Goal: Check status: Check status

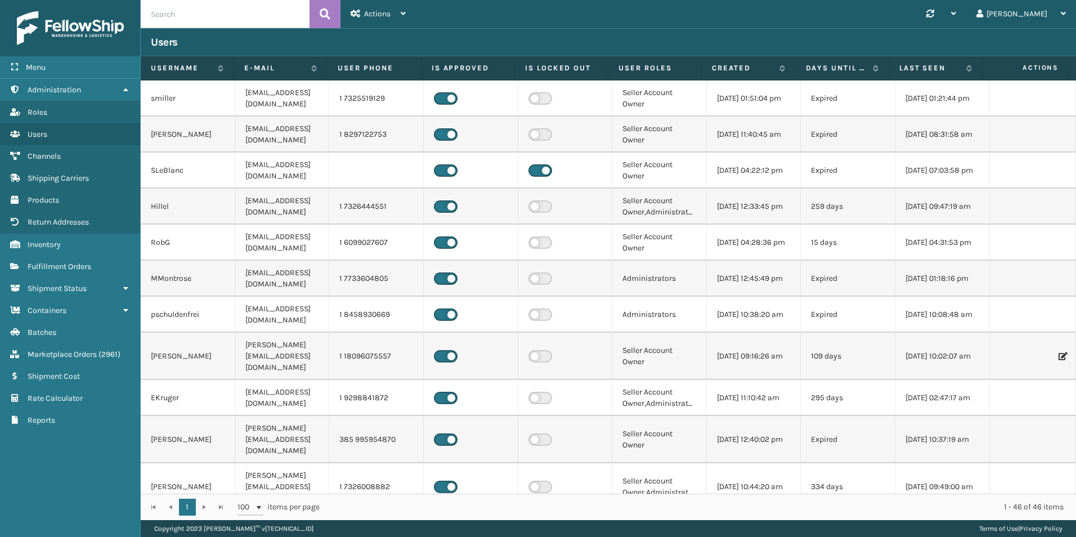
click at [150, 7] on input "text" at bounding box center [225, 14] width 169 height 28
paste input "108914382204859"
type input "108914382204859"
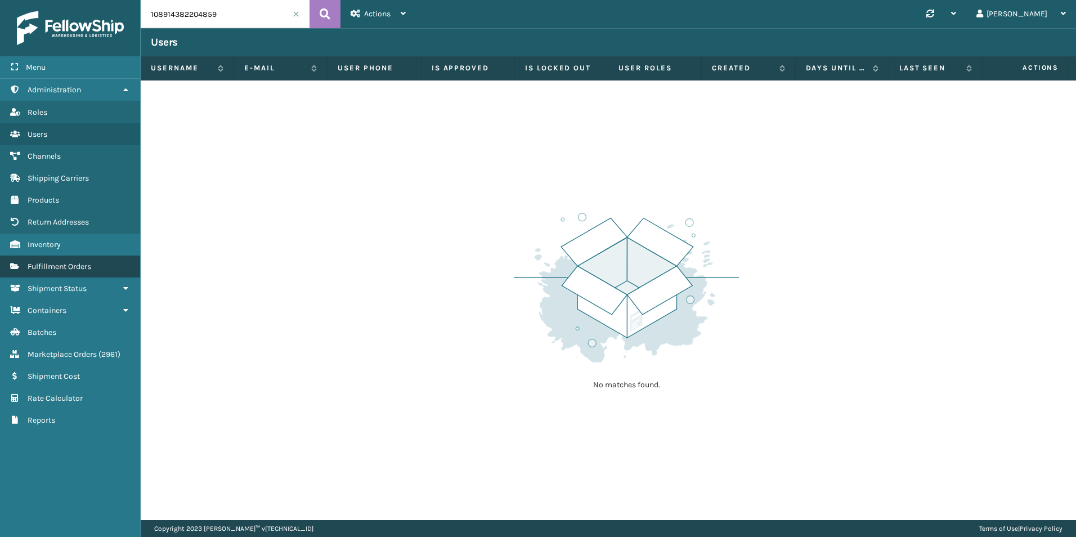
click at [43, 264] on span "Fulfillment Orders" at bounding box center [60, 267] width 64 height 10
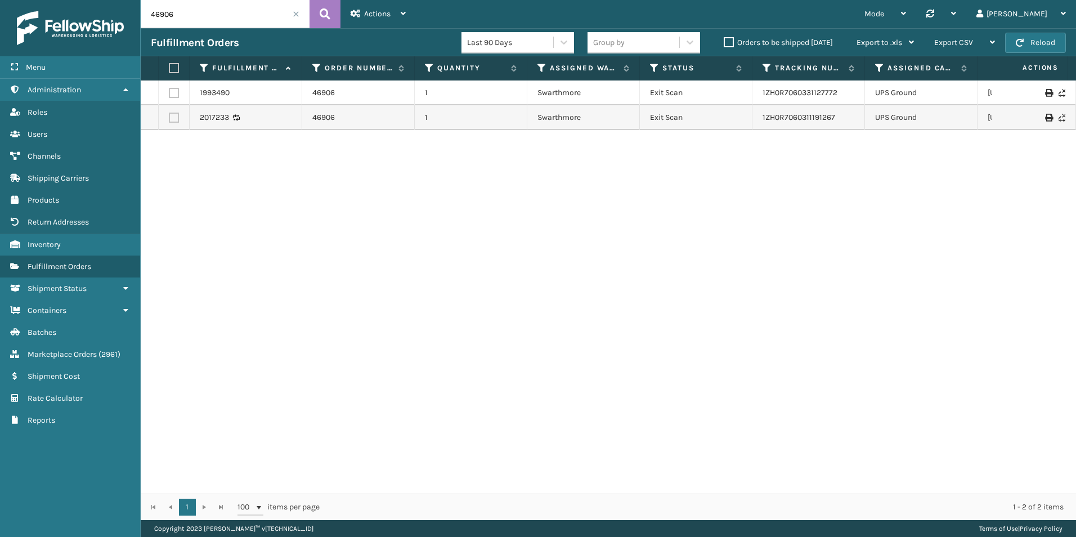
click at [186, 19] on input "46906" at bounding box center [225, 14] width 169 height 28
paste input "108914382204859"
type input "108914382204859"
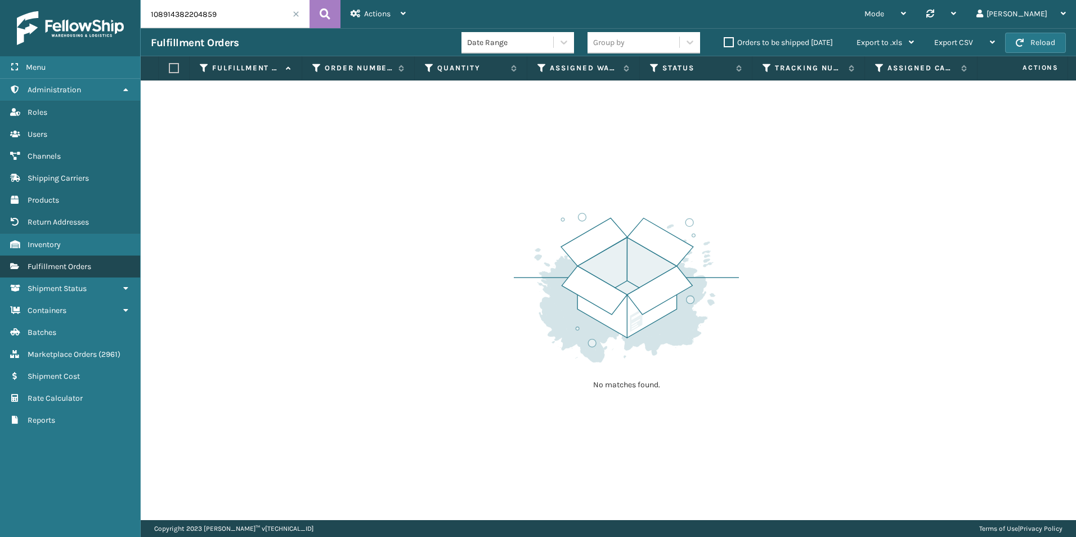
click at [73, 263] on span "Fulfillment Orders" at bounding box center [60, 267] width 64 height 10
click at [74, 271] on span "Fulfillment Orders" at bounding box center [60, 267] width 64 height 10
